Goal: Task Accomplishment & Management: Use online tool/utility

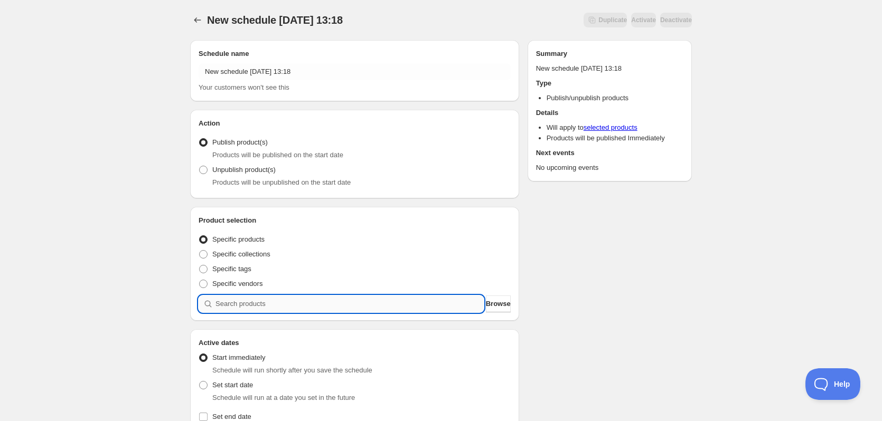
click at [233, 302] on input "search" at bounding box center [349, 304] width 268 height 17
type input "t"
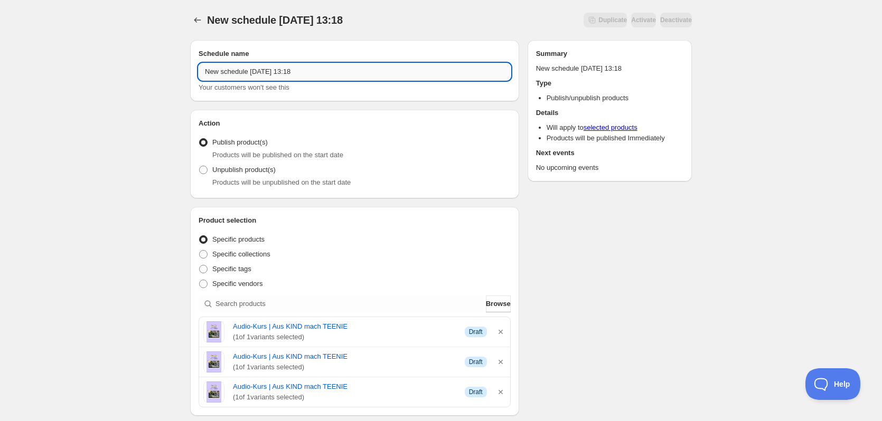
click at [246, 70] on input "New schedule [DATE] 13:18" at bounding box center [354, 71] width 312 height 17
click at [270, 69] on input "New schedule [DATE] 13:18" at bounding box center [354, 71] width 312 height 17
drag, startPoint x: 270, startPoint y: 71, endPoint x: 251, endPoint y: 71, distance: 19.0
click at [251, 71] on input "New schedule [DATE] 13:18" at bounding box center [354, 71] width 312 height 17
drag, startPoint x: 271, startPoint y: 69, endPoint x: 263, endPoint y: 70, distance: 7.5
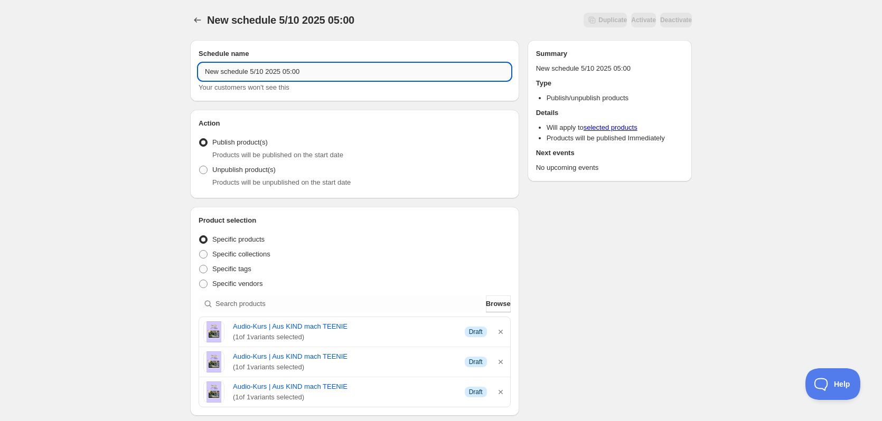
click at [263, 70] on input "New schedule 5/10 2025 05:00" at bounding box center [354, 71] width 312 height 17
drag, startPoint x: 247, startPoint y: 73, endPoint x: 155, endPoint y: 73, distance: 91.9
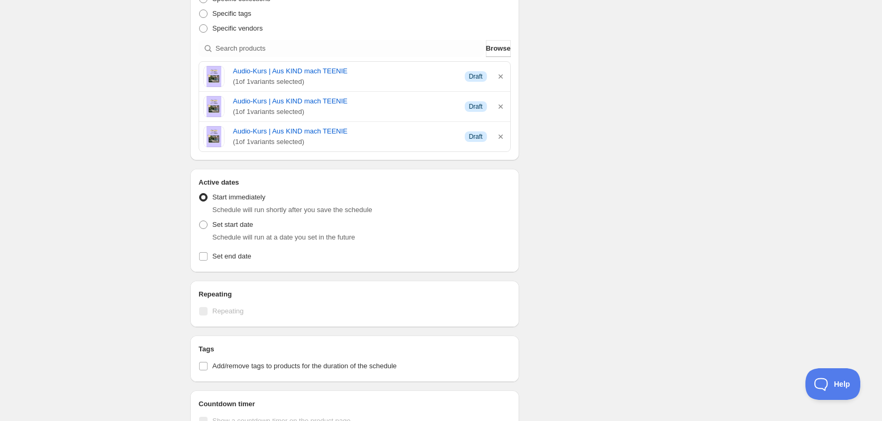
scroll to position [317, 0]
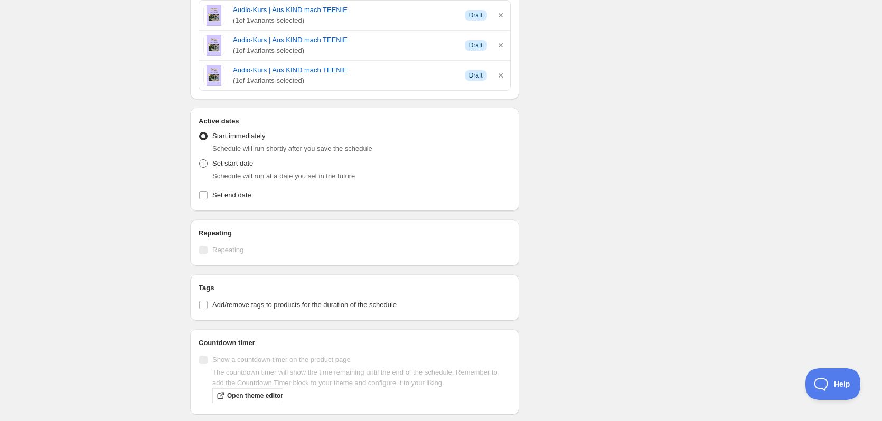
type input "TAK: [DATE] 05:00"
click at [244, 164] on span "Set start date" at bounding box center [232, 163] width 41 height 8
click at [200, 160] on input "Set start date" at bounding box center [199, 159] width 1 height 1
radio input "true"
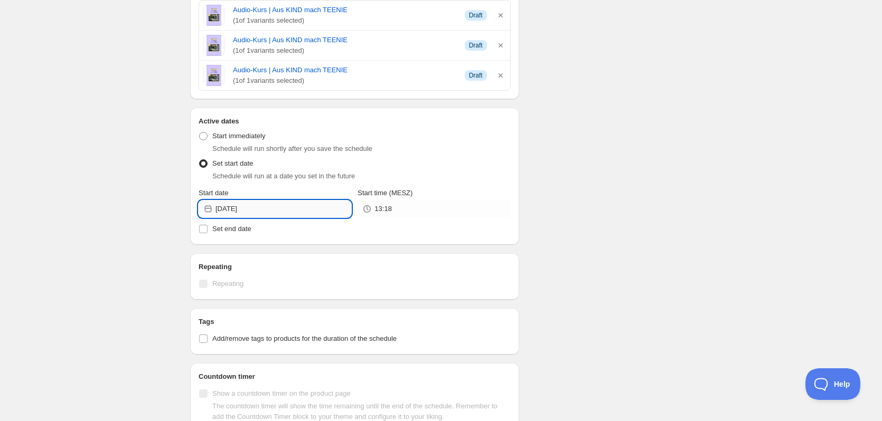
click at [275, 204] on input "[DATE]" at bounding box center [283, 209] width 136 height 17
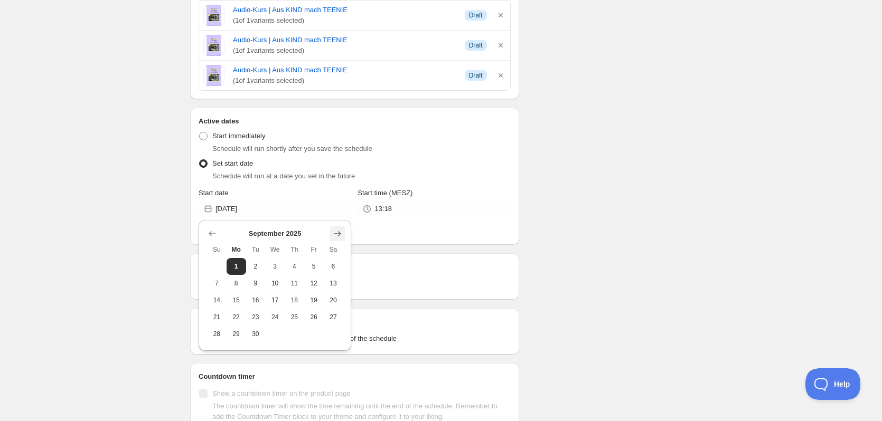
click at [333, 232] on icon "Show next month, October 2025" at bounding box center [337, 234] width 11 height 11
click at [216, 286] on span "5" at bounding box center [216, 283] width 11 height 8
type input "[DATE]"
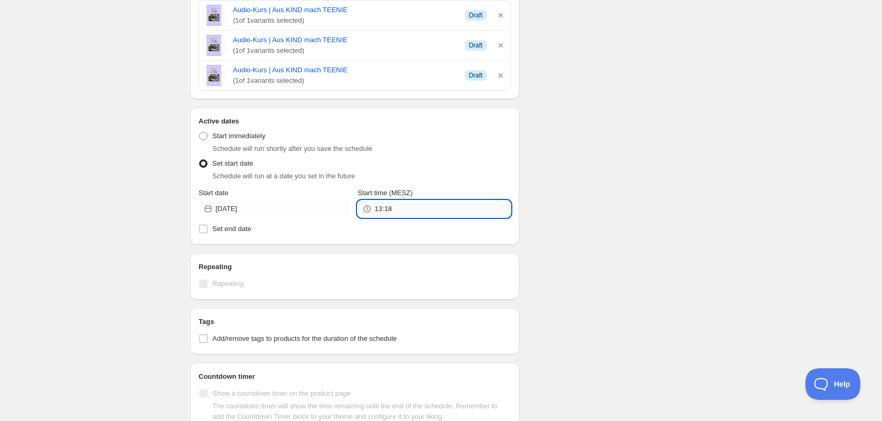
click at [383, 206] on input "13:18" at bounding box center [442, 209] width 136 height 17
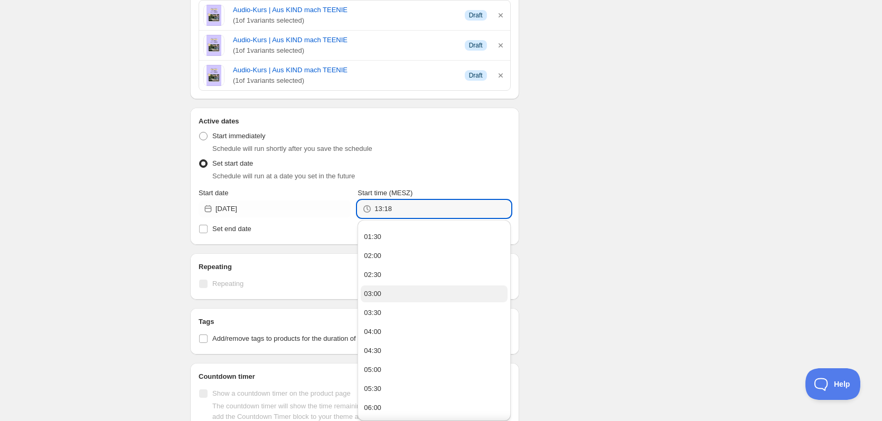
scroll to position [53, 0]
click at [383, 364] on button "05:00" at bounding box center [434, 369] width 146 height 17
type input "05:00"
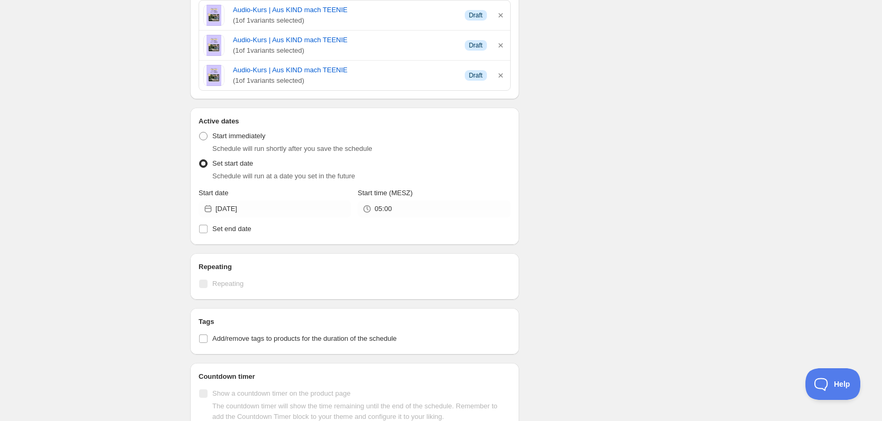
click at [586, 167] on div "Schedule name TAK: [DATE] 05:00 Your customers won't see this Action Action Pub…" at bounding box center [437, 155] width 510 height 881
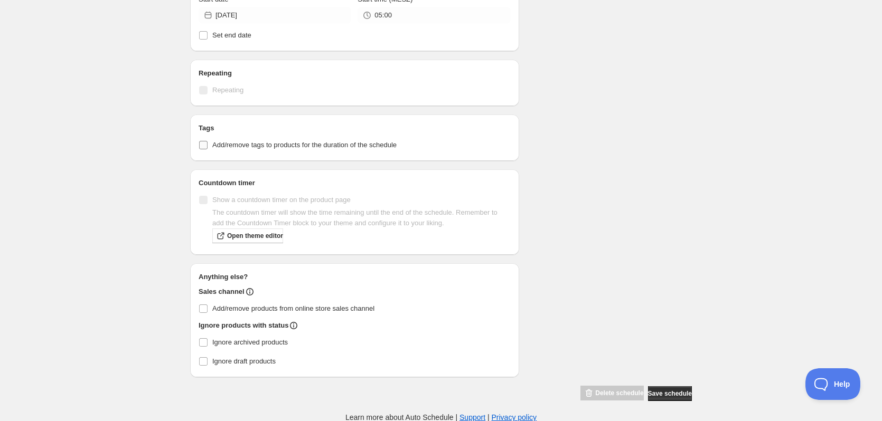
scroll to position [511, 0]
click at [660, 388] on button "Save schedule" at bounding box center [670, 393] width 44 height 15
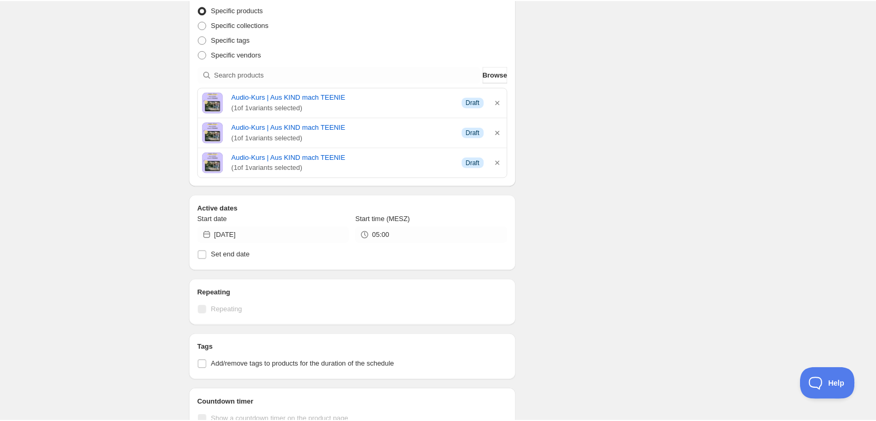
scroll to position [264, 0]
